Goal: Entertainment & Leisure: Consume media (video, audio)

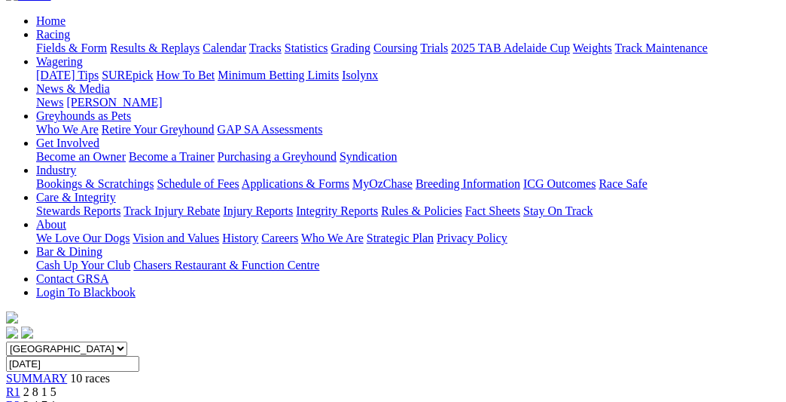
scroll to position [151, 0]
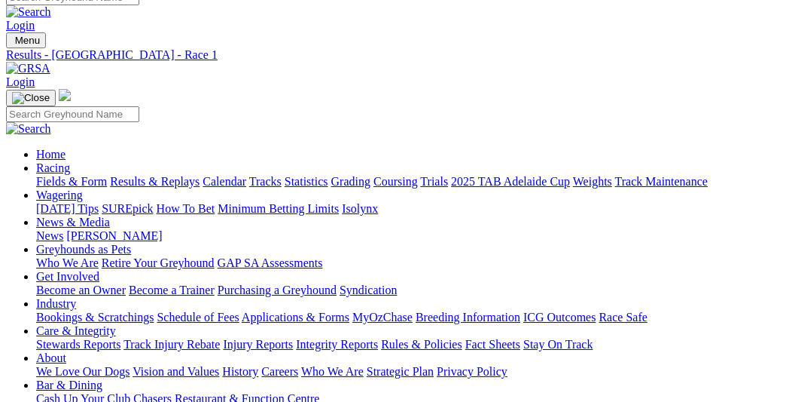
scroll to position [0, 0]
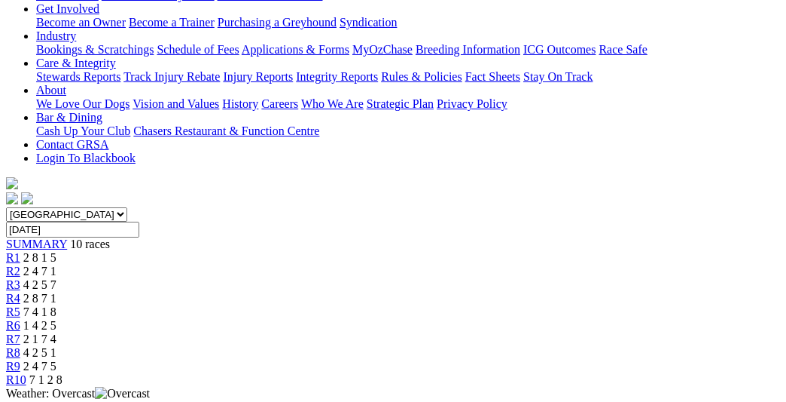
scroll to position [151, 0]
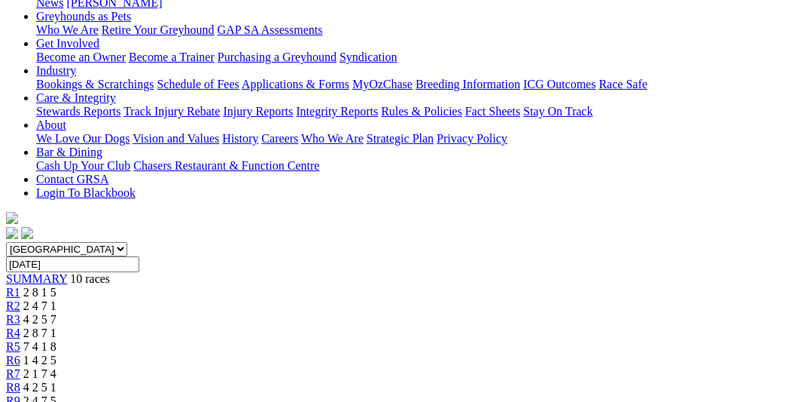
scroll to position [301, 0]
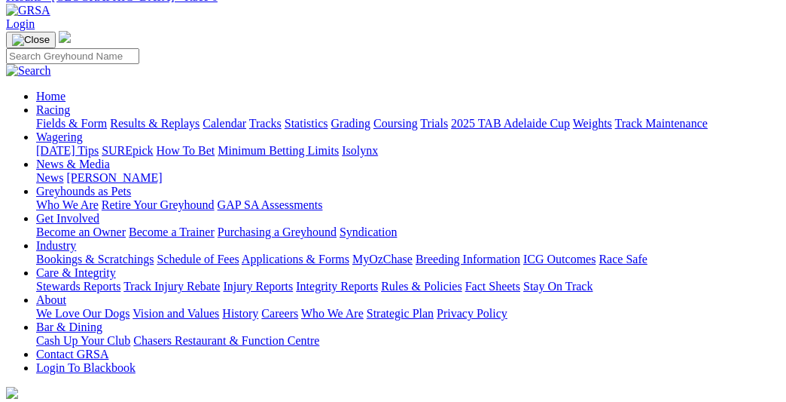
scroll to position [0, 0]
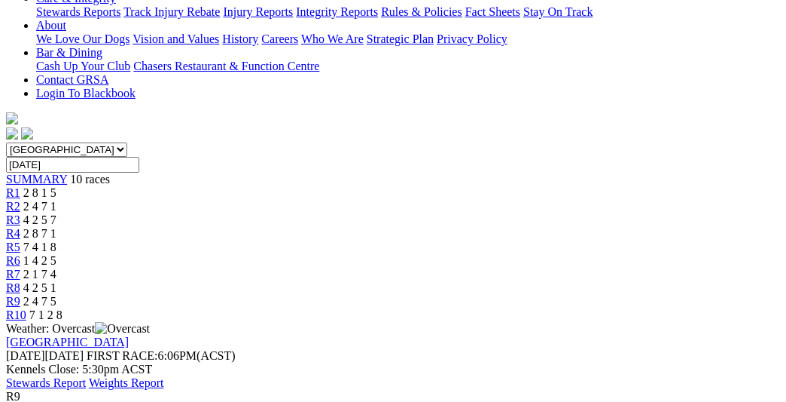
scroll to position [301, 0]
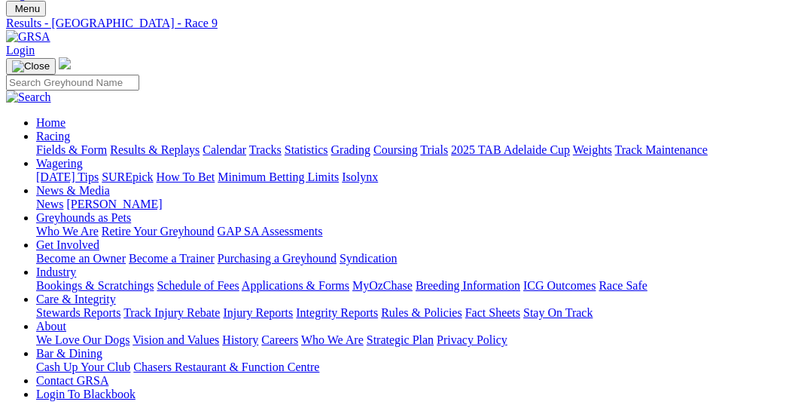
scroll to position [0, 0]
